Goal: Task Accomplishment & Management: Use online tool/utility

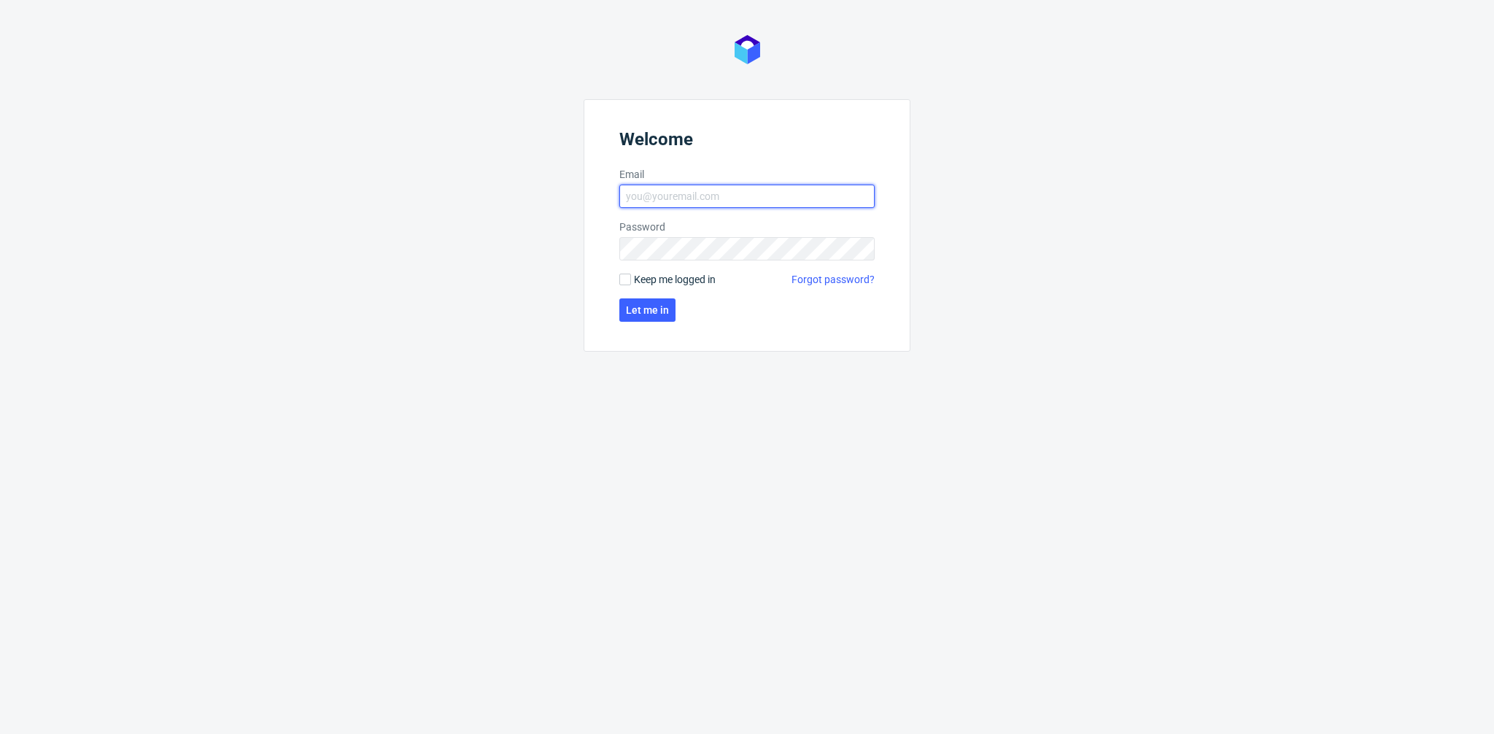
click at [725, 198] on input "Email" at bounding box center [746, 196] width 255 height 23
paste input "dominika.piatek@packhelp.com"
type input "dominika.piatek@packhelp.com"
click at [639, 316] on button "Let me in" at bounding box center [647, 309] width 56 height 23
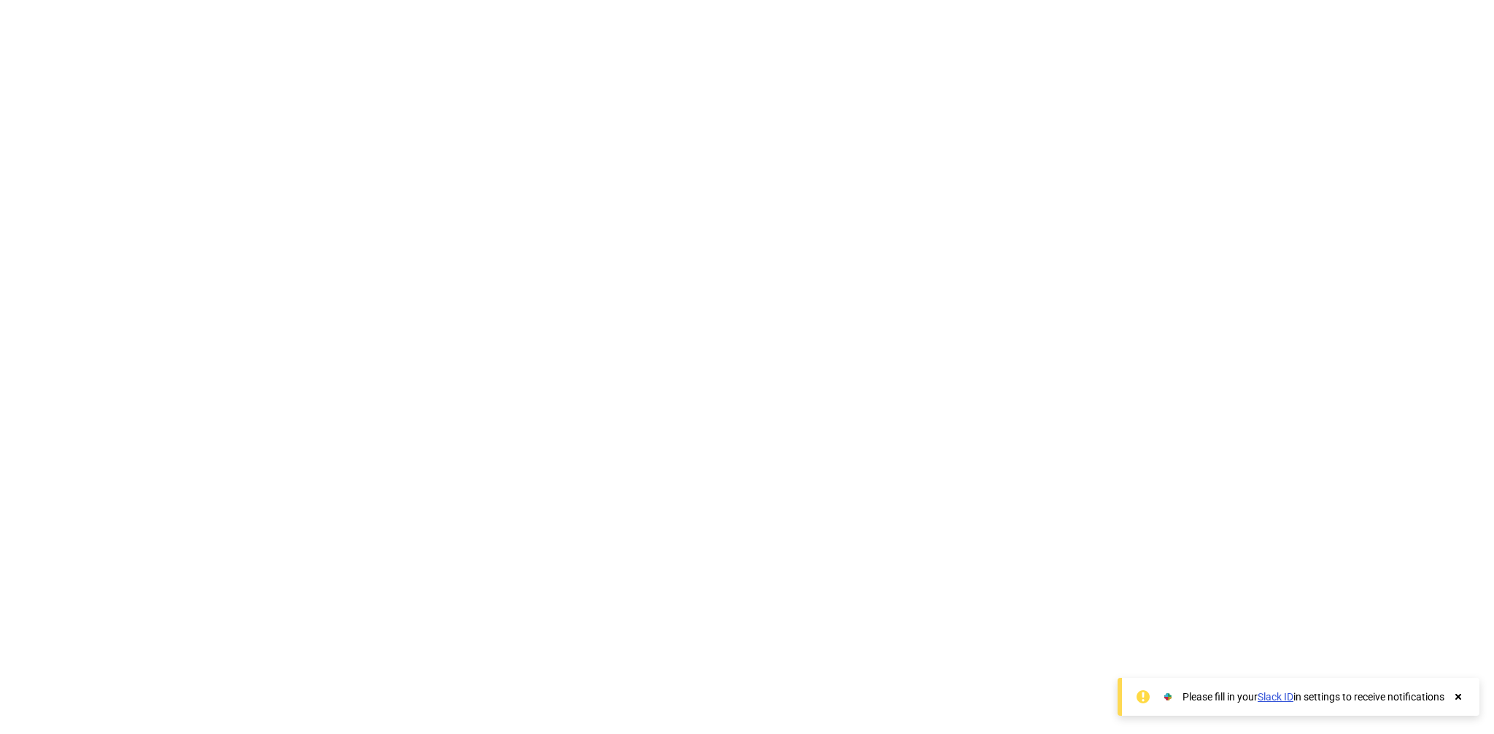
click at [774, 414] on div "Unknown error." at bounding box center [747, 367] width 1494 height 734
click at [744, 398] on div "Unknown error." at bounding box center [747, 367] width 1494 height 734
click at [1460, 697] on use at bounding box center [1459, 697] width 6 height 6
click at [963, 593] on div "Unknown error." at bounding box center [747, 367] width 1494 height 734
